Goal: Book appointment/travel/reservation

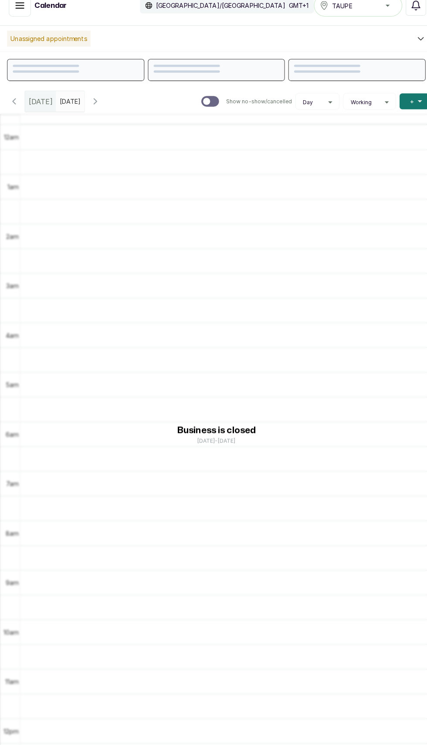
scroll to position [294, 0]
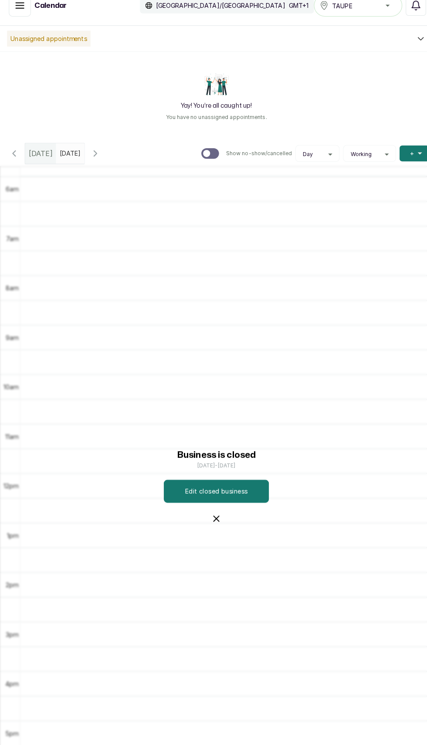
click at [213, 516] on icon "button" at bounding box center [214, 521] width 10 height 10
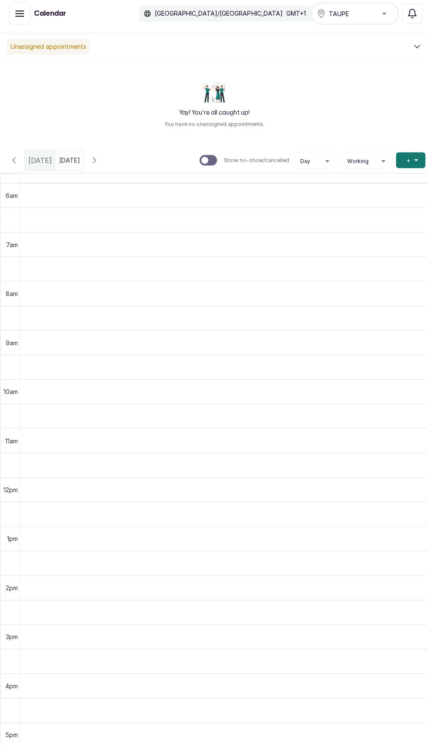
scroll to position [62, 0]
click at [66, 151] on input "text" at bounding box center [61, 158] width 10 height 15
type input "dd/MM/yyyy"
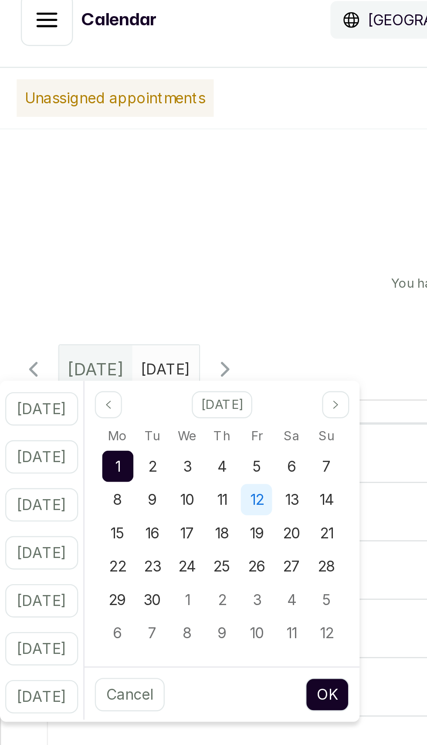
click at [114, 209] on div "12" at bounding box center [107, 215] width 13 height 13
click at [144, 290] on button "OK" at bounding box center [137, 297] width 18 height 14
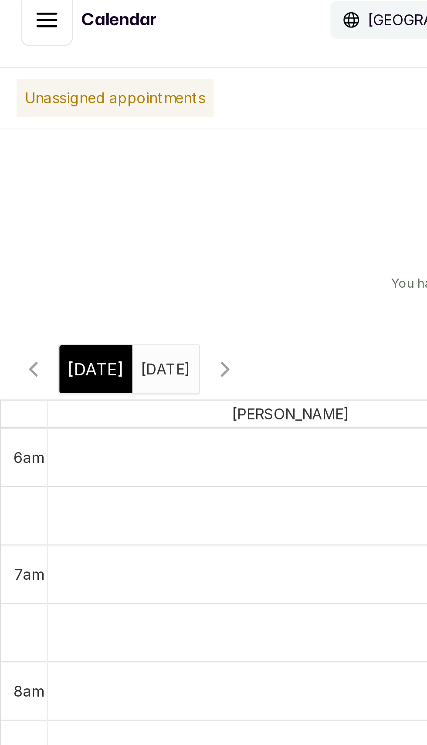
type input "[DATE]"
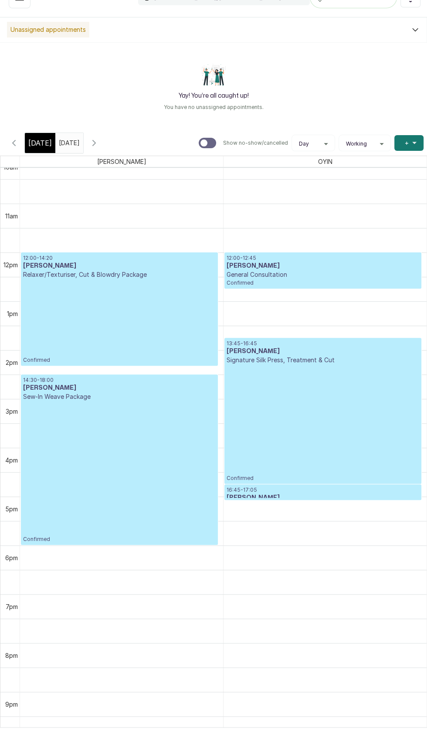
scroll to position [53, 0]
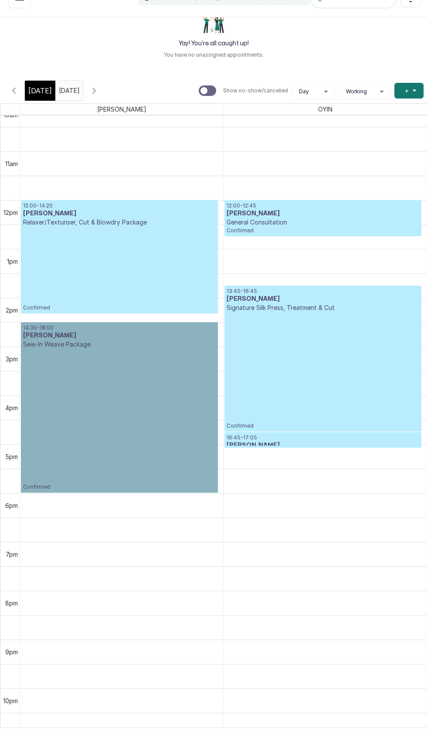
click at [128, 343] on link "14:30 - 18:00 [PERSON_NAME] Sew-In Weave Package Confirmed" at bounding box center [119, 425] width 197 height 171
